Goal: Check status

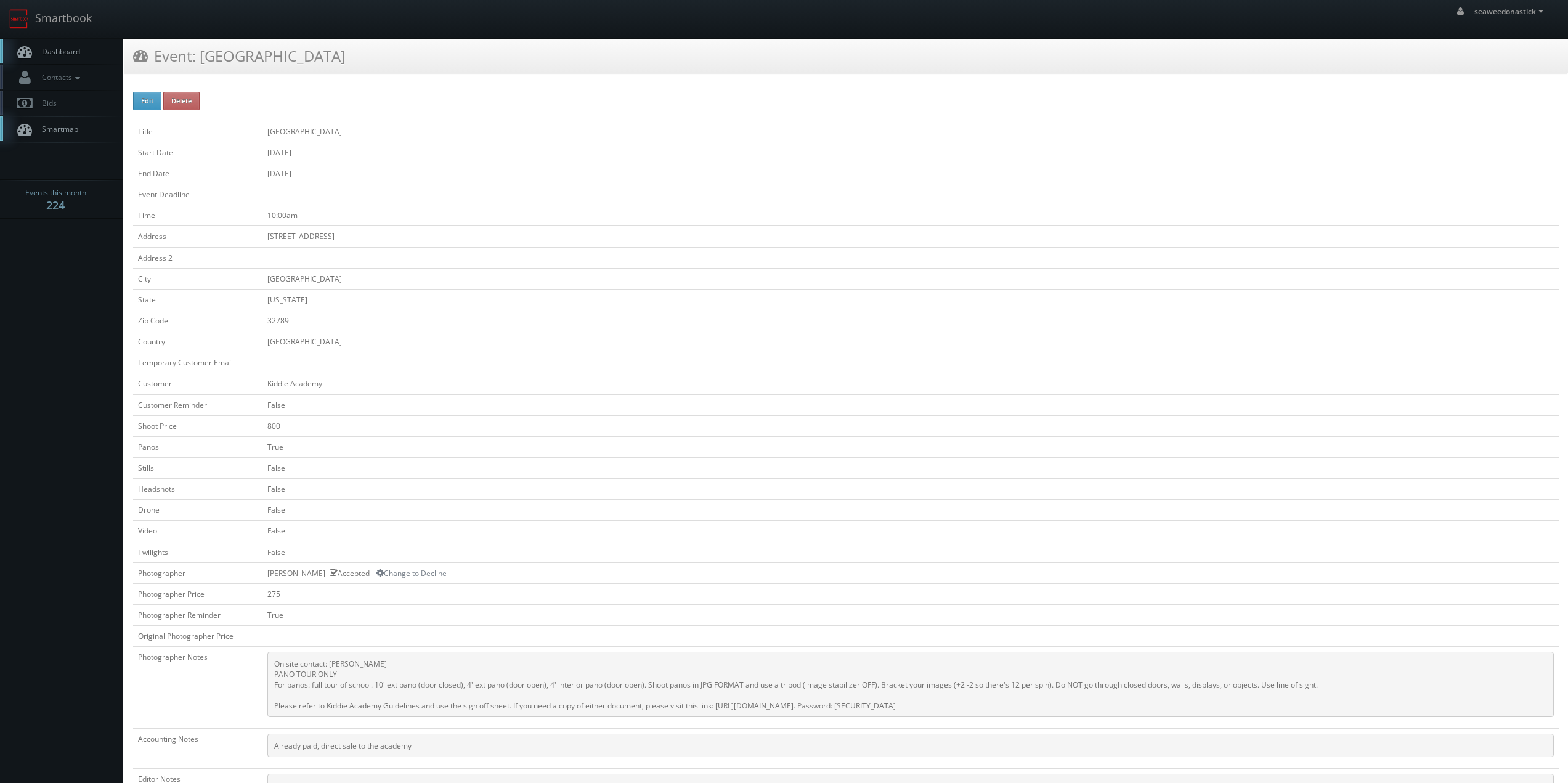
click at [48, 51] on span "Dashboard" at bounding box center [58, 52] width 44 height 10
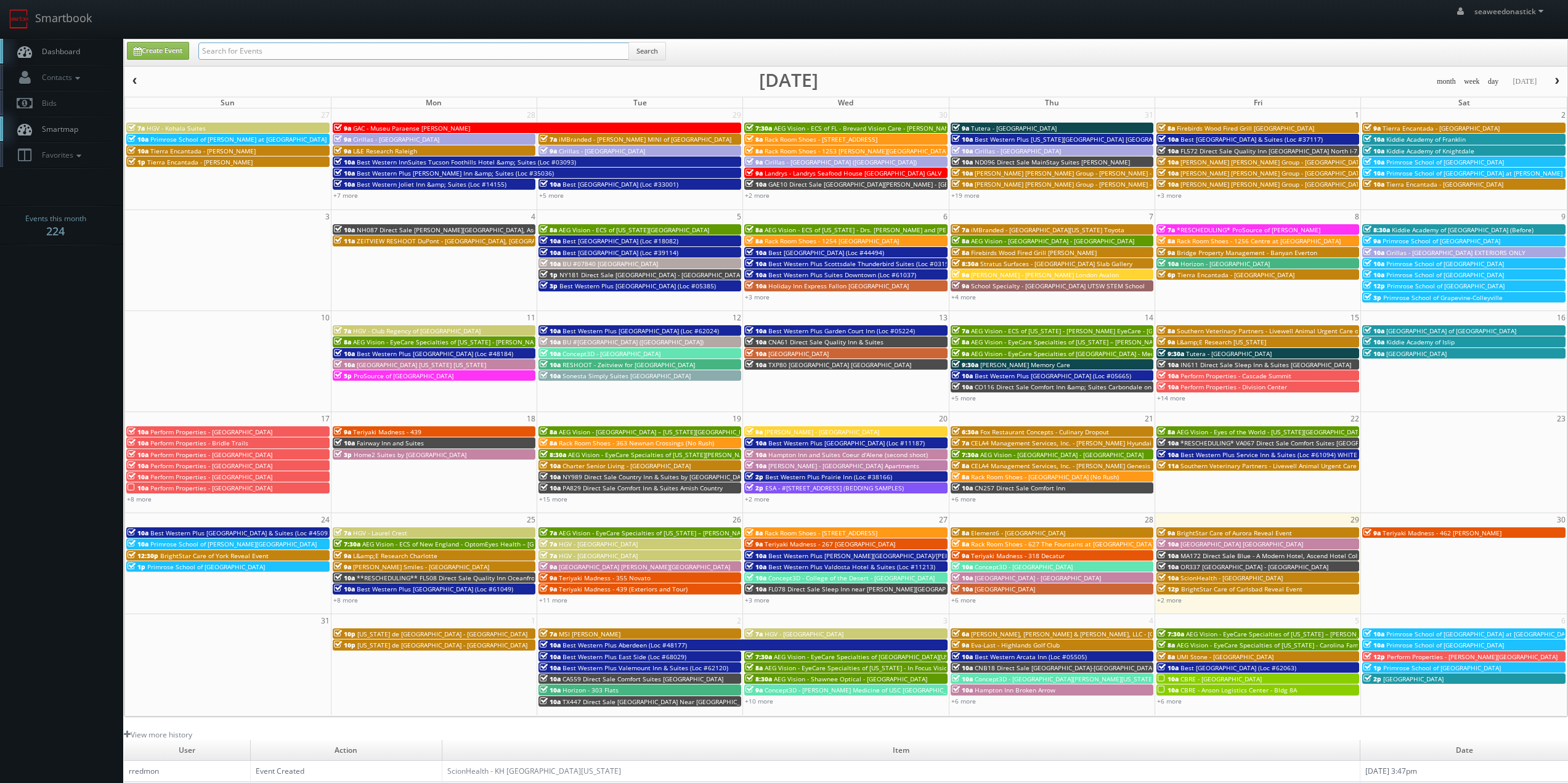
click at [368, 49] on input "text" at bounding box center [413, 51] width 430 height 17
type input "desert"
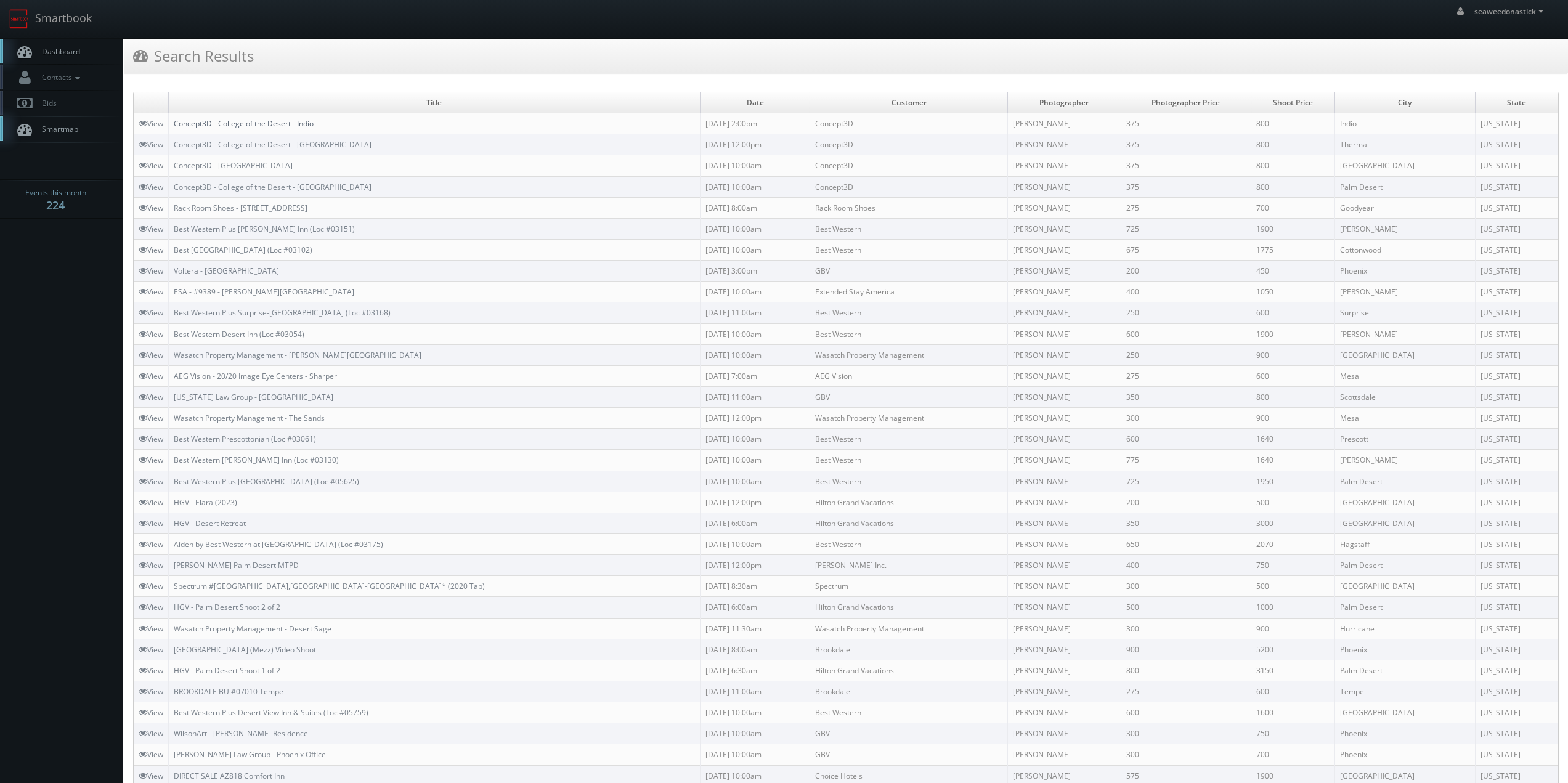
click at [241, 124] on link "Concept3D - College of the Desert - Indio" at bounding box center [243, 124] width 140 height 10
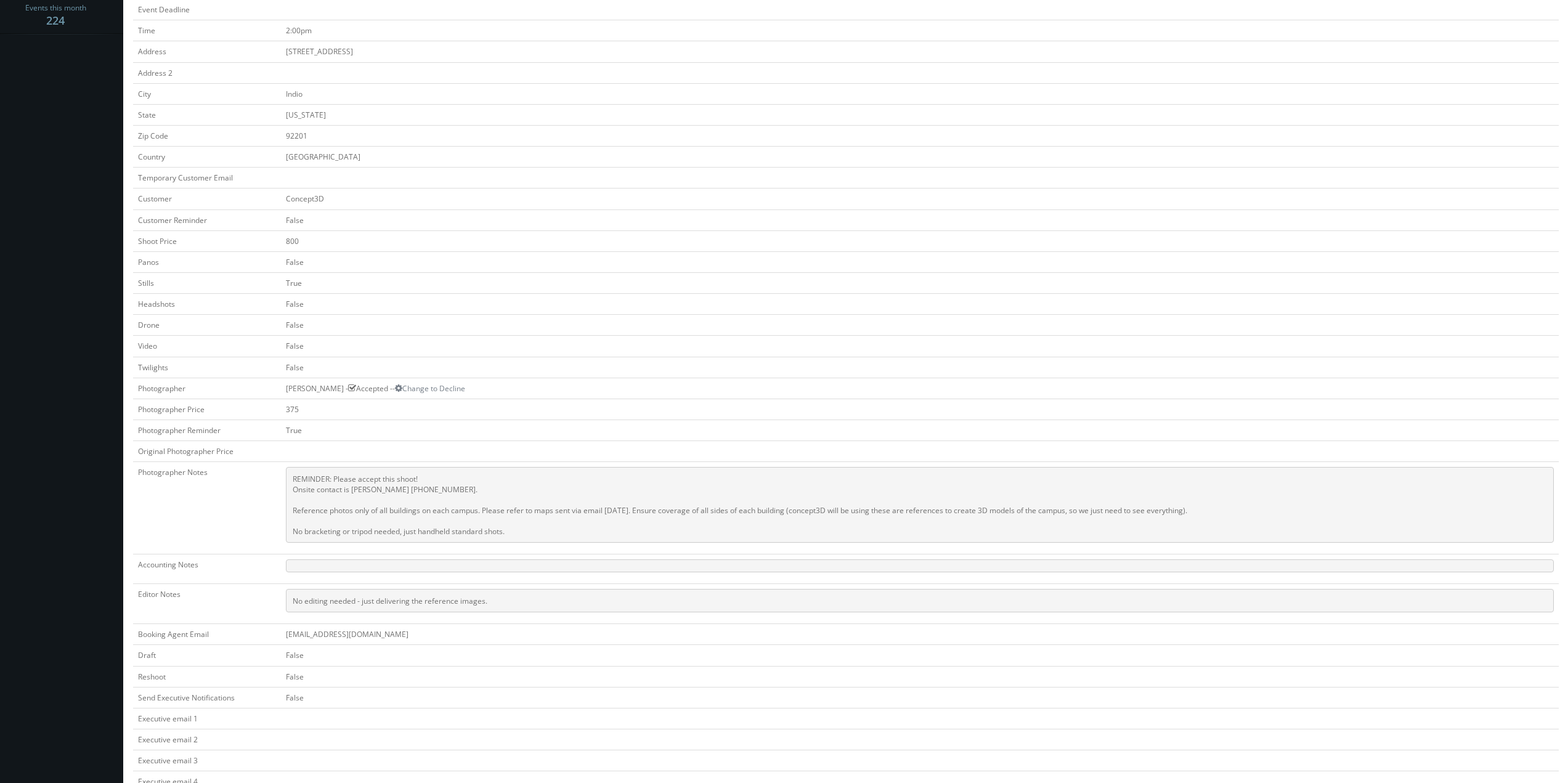
scroll to position [247, 0]
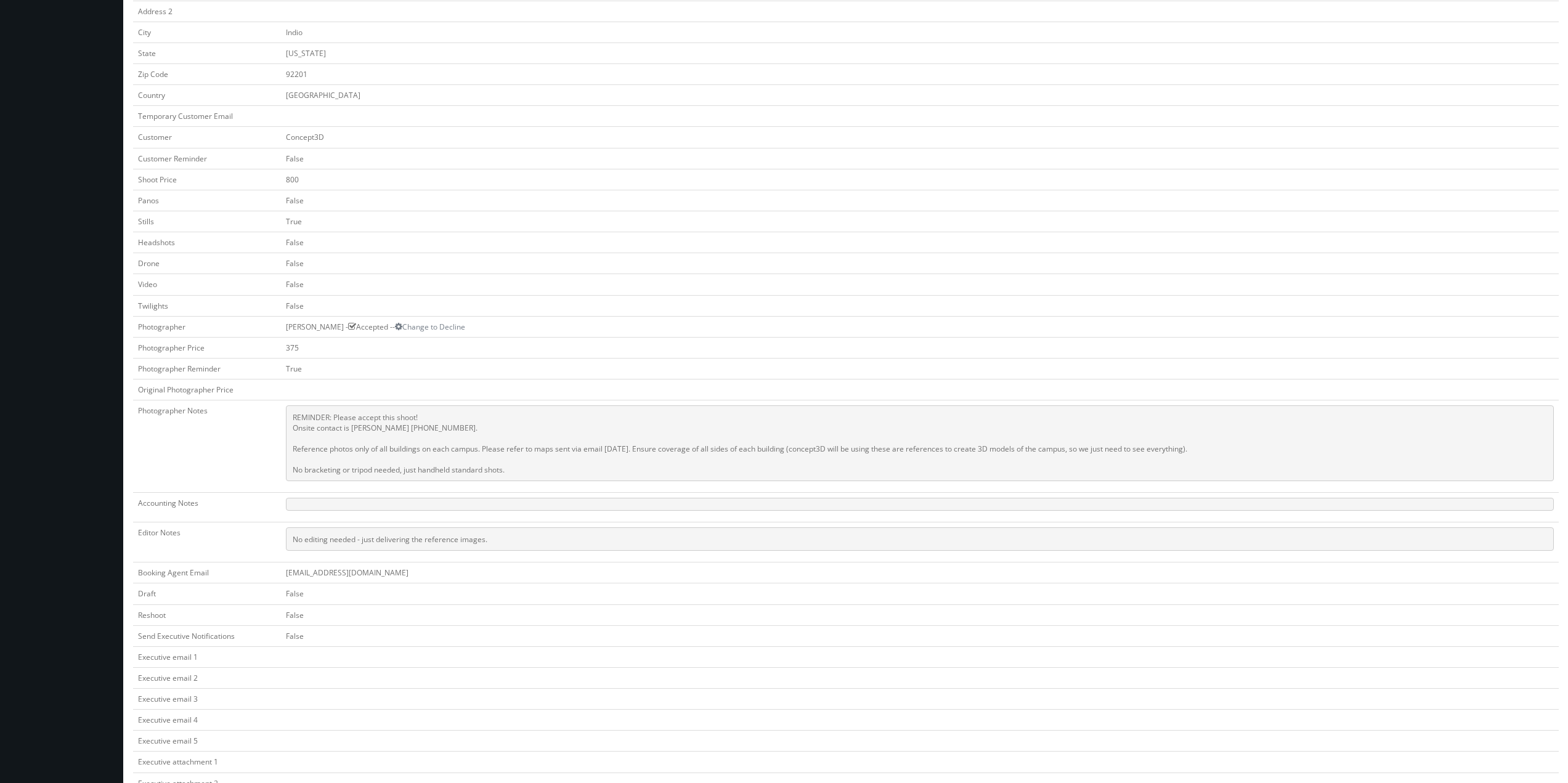
click at [575, 259] on td "False" at bounding box center [920, 264] width 1277 height 21
